Goal: Find specific fact: Find specific fact

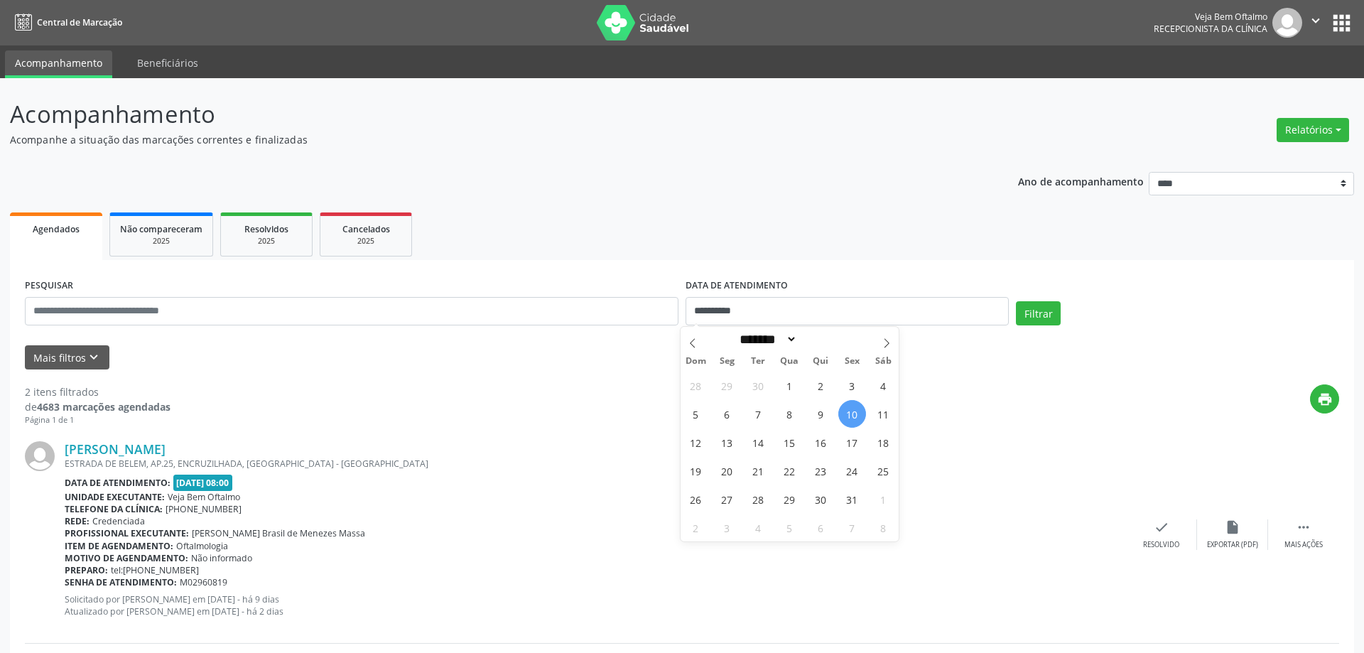
select select "*"
click at [986, 313] on input "**********" at bounding box center [847, 311] width 323 height 28
click at [730, 449] on span "13" at bounding box center [727, 442] width 28 height 28
type input "**********"
click at [730, 449] on span "13" at bounding box center [727, 442] width 28 height 28
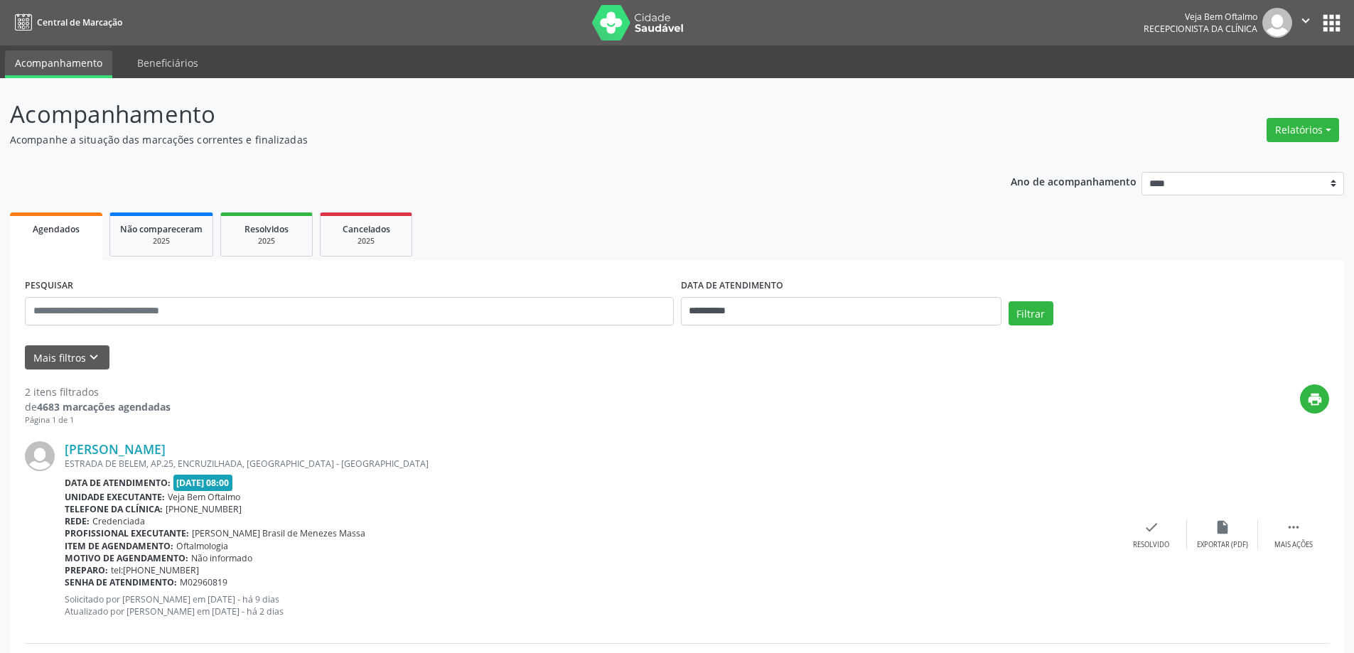
click at [730, 449] on div "[PERSON_NAME]" at bounding box center [590, 449] width 1051 height 16
click at [1038, 310] on button "Filtrar" at bounding box center [1030, 313] width 45 height 24
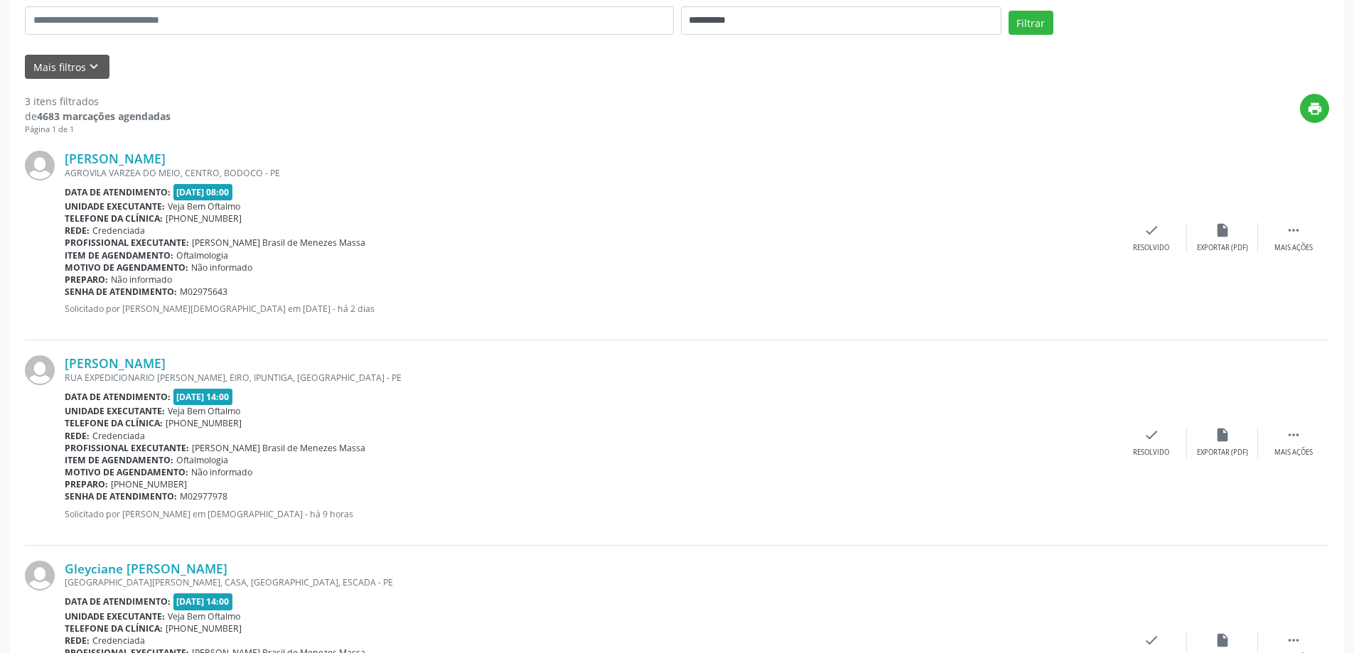
scroll to position [128, 0]
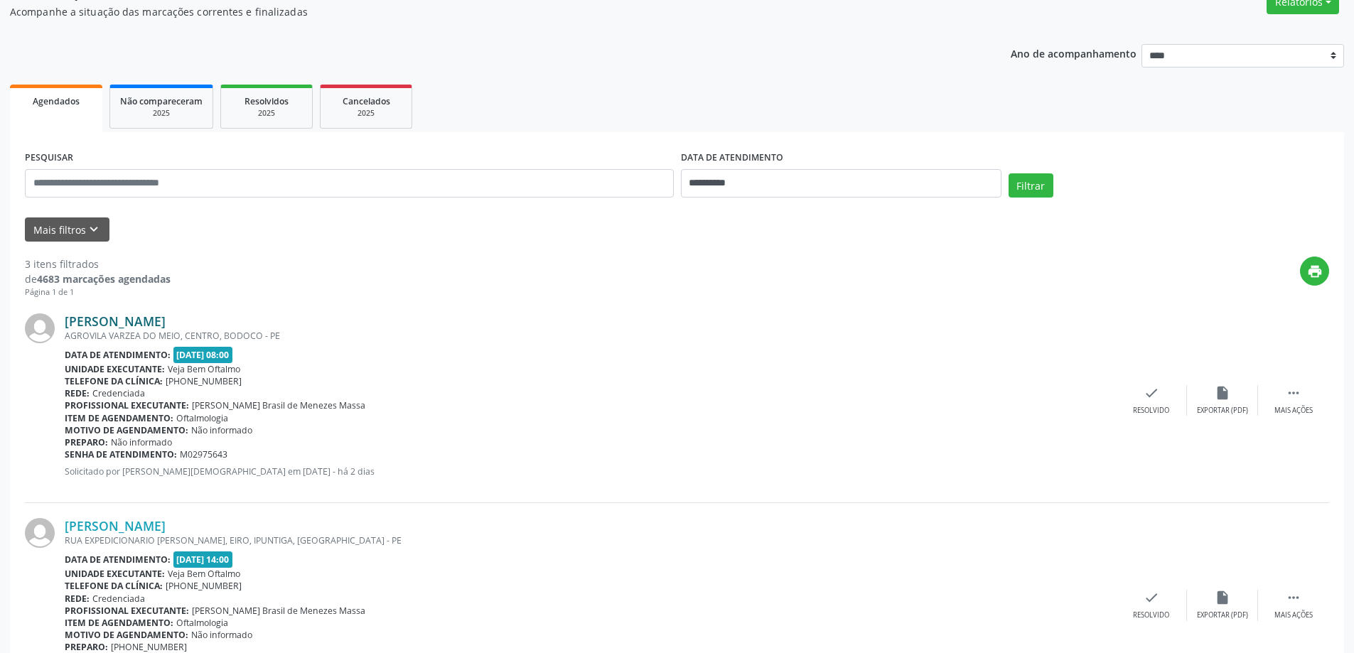
click at [166, 320] on link "[PERSON_NAME]" at bounding box center [115, 321] width 101 height 16
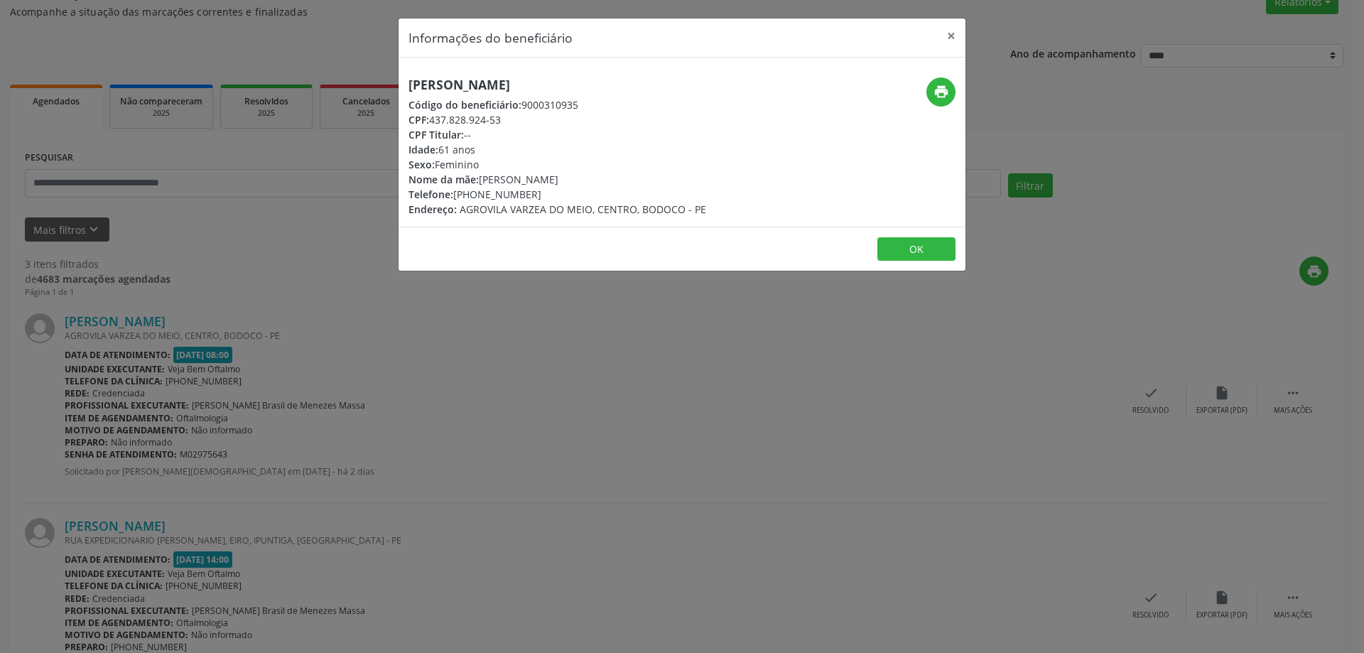
drag, startPoint x: 407, startPoint y: 90, endPoint x: 658, endPoint y: 92, distance: 250.8
click at [658, 92] on div "[PERSON_NAME] Código do beneficiário: 9000310935 CPF: 437.828.924-53 CPF Titula…" at bounding box center [588, 146] width 378 height 139
copy h5 "[PERSON_NAME]"
click at [957, 34] on button "×" at bounding box center [951, 35] width 28 height 35
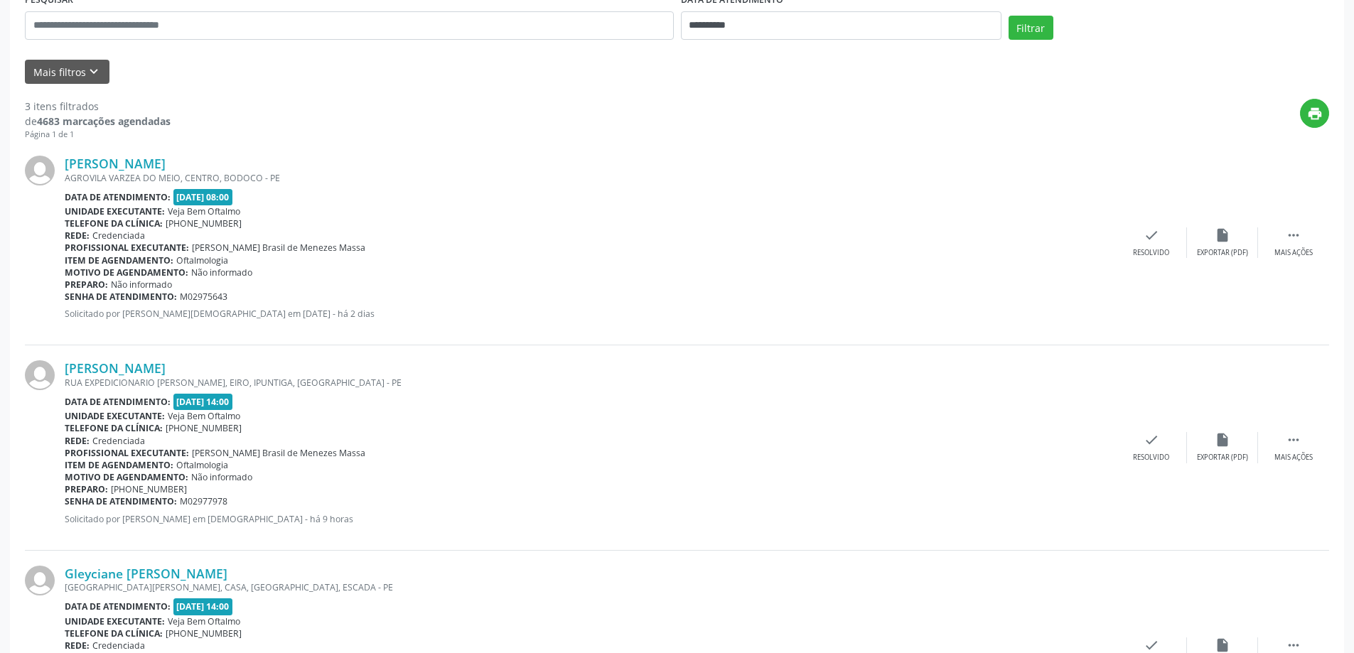
scroll to position [341, 0]
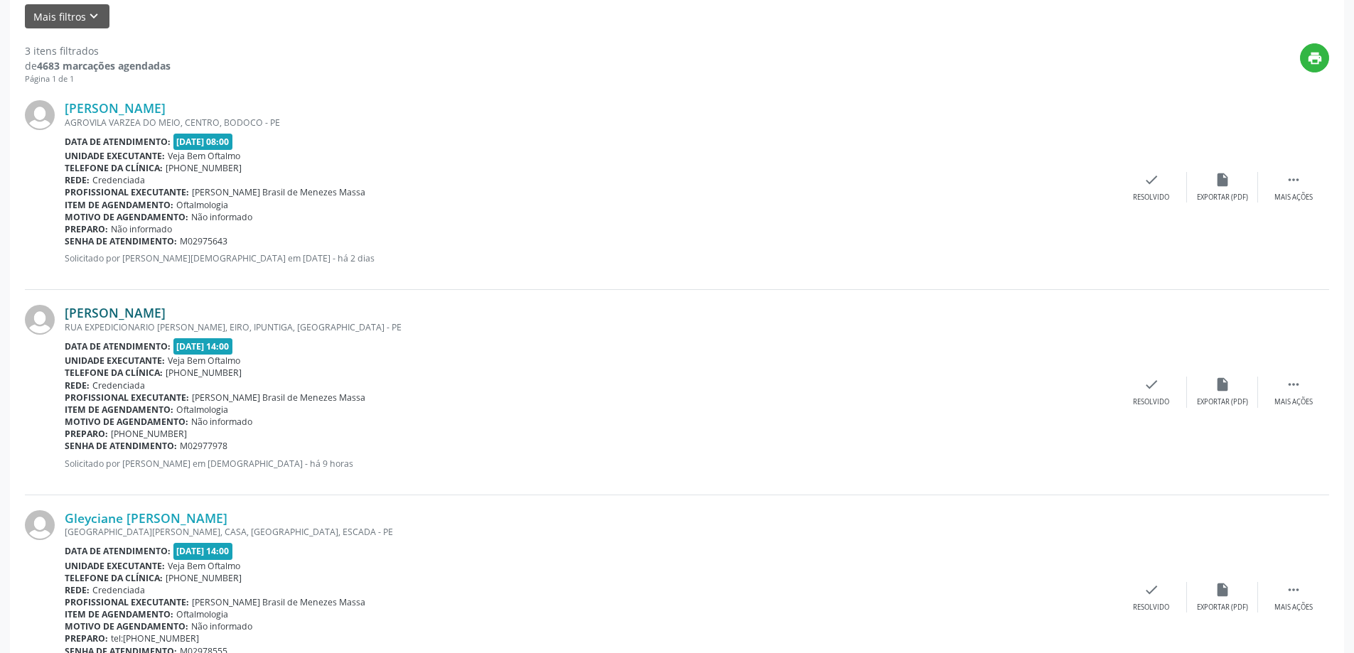
click at [156, 312] on link "[PERSON_NAME]" at bounding box center [115, 313] width 101 height 16
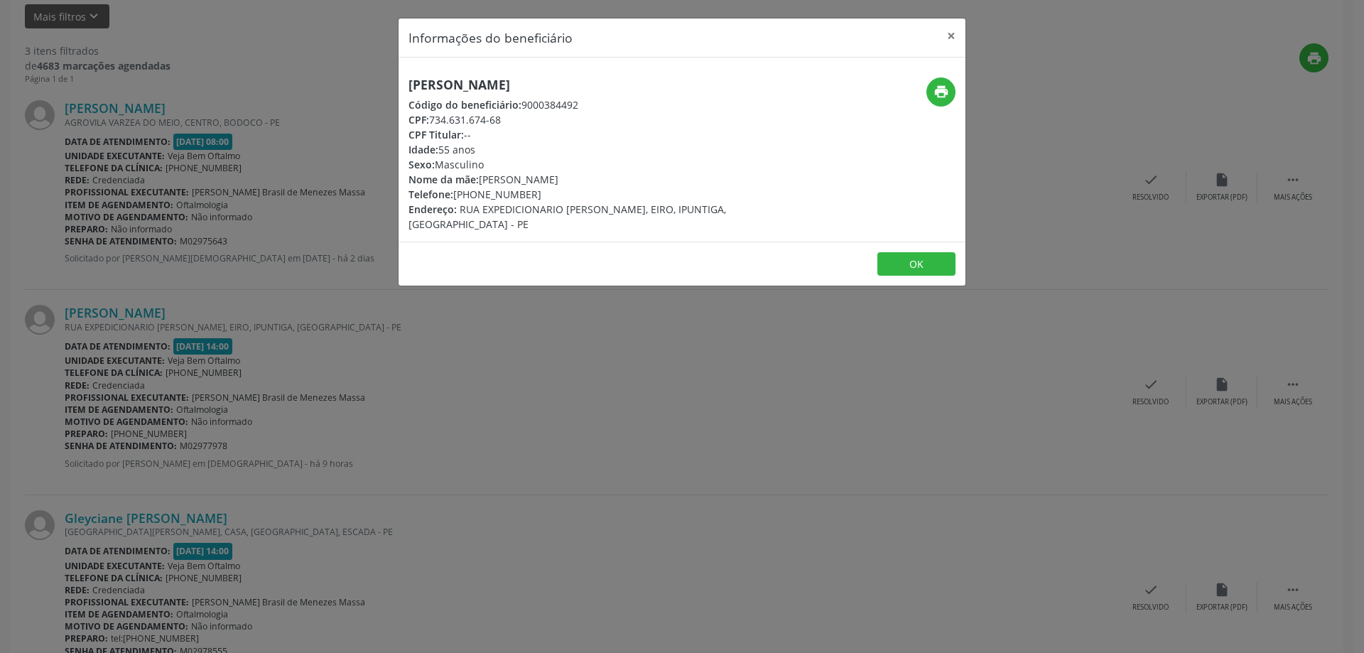
drag, startPoint x: 400, startPoint y: 81, endPoint x: 629, endPoint y: 93, distance: 229.1
click at [629, 93] on div "[PERSON_NAME] Código do beneficiário: 9000384492 CPF: 734.631.674-68 CPF Titula…" at bounding box center [588, 154] width 378 height 154
copy h5 "[PERSON_NAME]"
click at [955, 34] on button "×" at bounding box center [951, 35] width 28 height 35
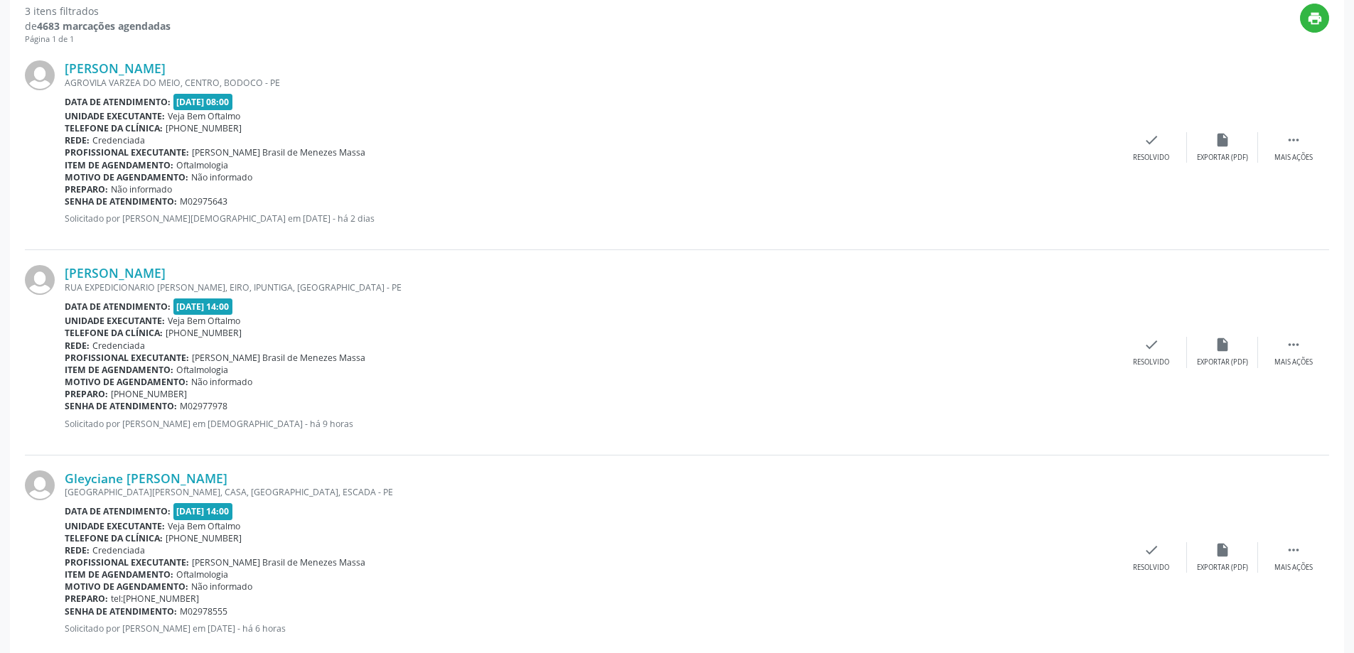
scroll to position [412, 0]
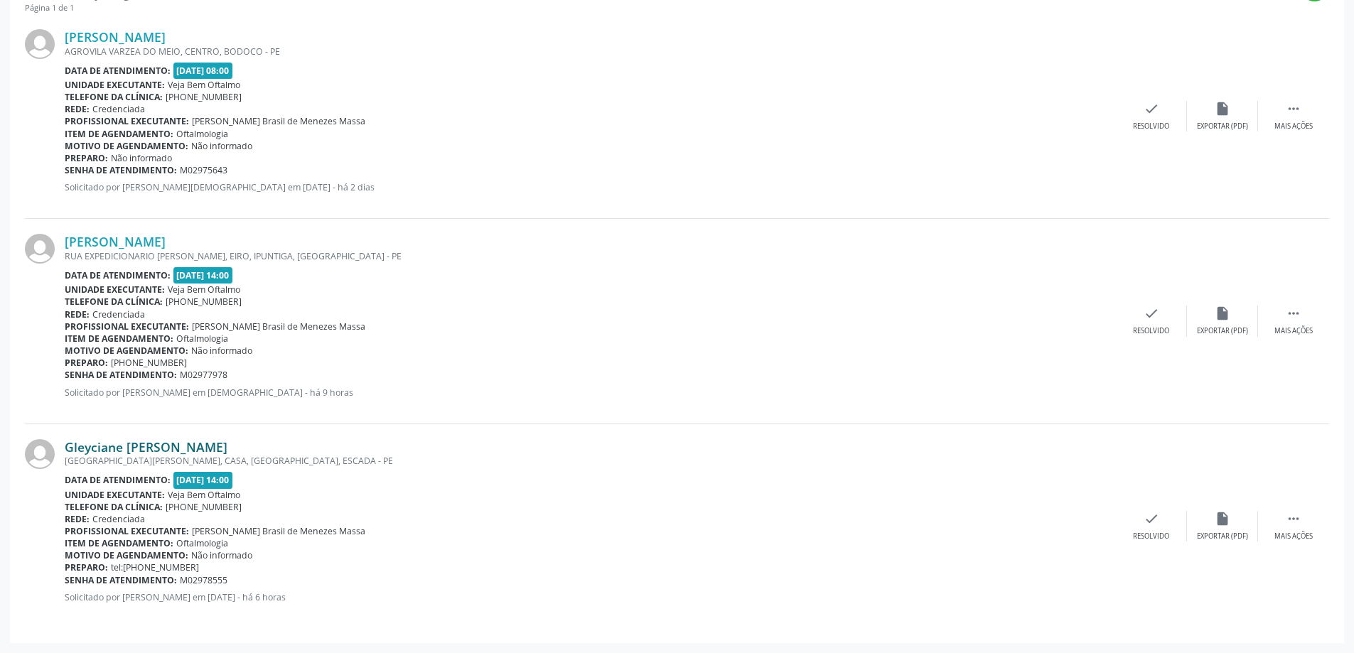
click at [101, 450] on link "Gleyciane [PERSON_NAME]" at bounding box center [146, 447] width 163 height 16
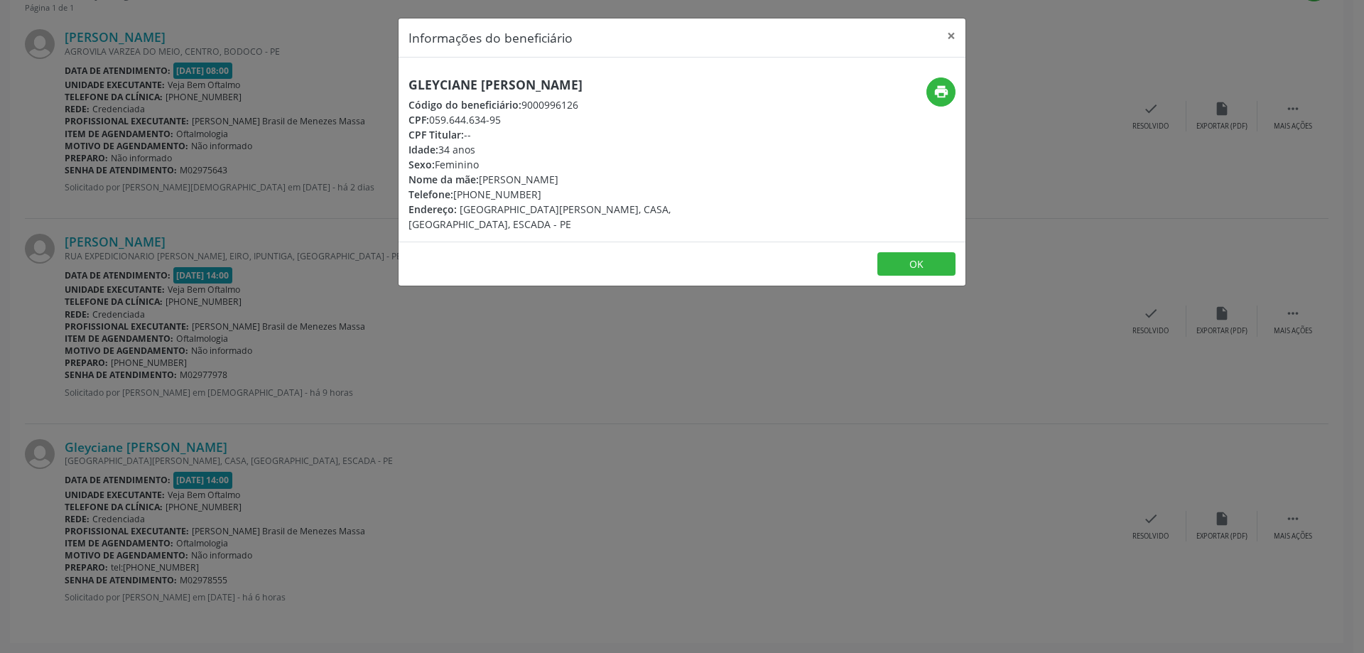
drag, startPoint x: 406, startPoint y: 84, endPoint x: 678, endPoint y: 80, distance: 272.2
click at [678, 80] on div "Gleyciane [PERSON_NAME] Código do beneficiário: 9000996126 CPF: 059.644.634-95 …" at bounding box center [588, 154] width 378 height 154
copy h5 "Gleyciane [PERSON_NAME]"
click at [951, 31] on button "×" at bounding box center [951, 35] width 28 height 35
